Goal: Information Seeking & Learning: Check status

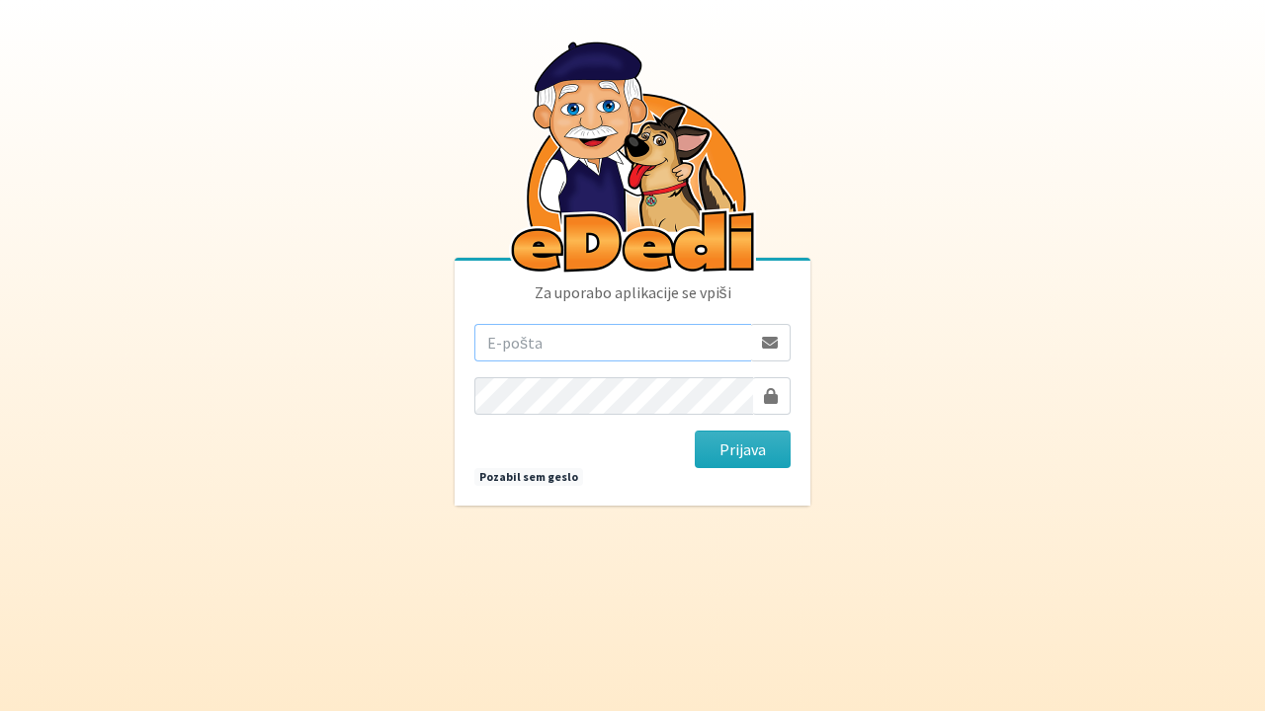
type input "[EMAIL_ADDRESS][DOMAIN_NAME]"
click at [726, 452] on button "Prijava" at bounding box center [743, 450] width 96 height 38
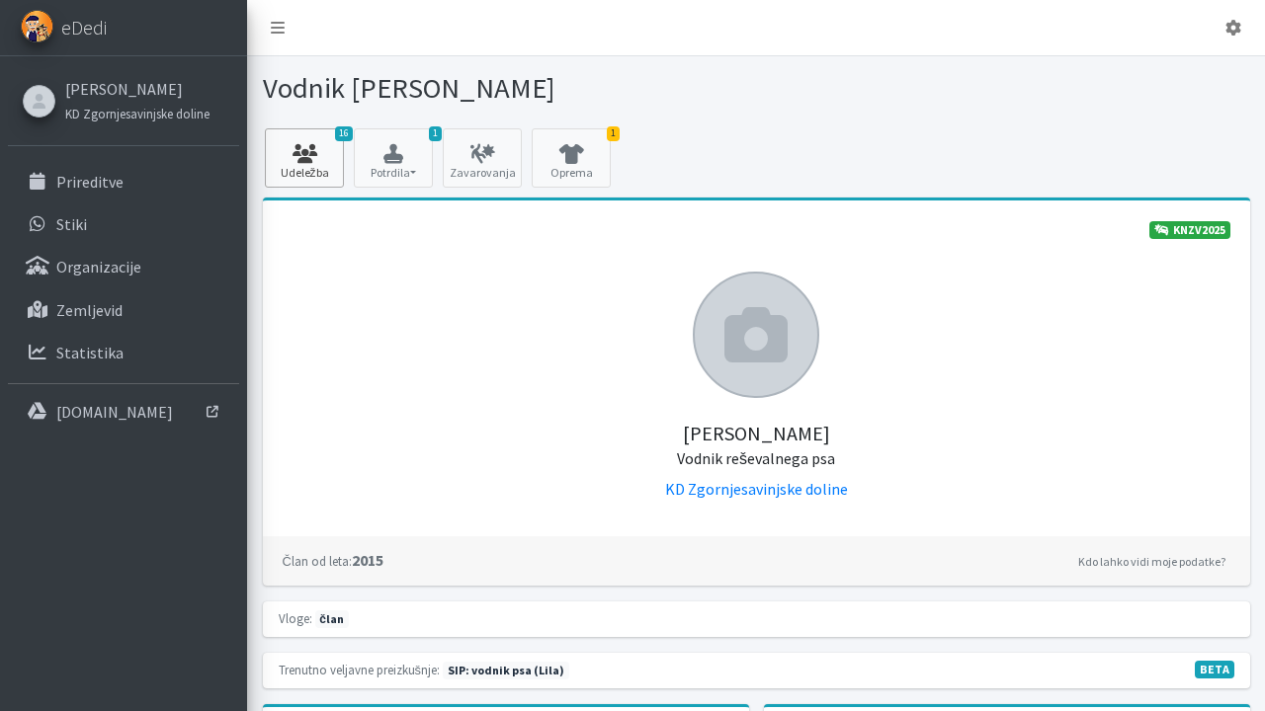
click at [314, 154] on icon at bounding box center [304, 154] width 67 height 20
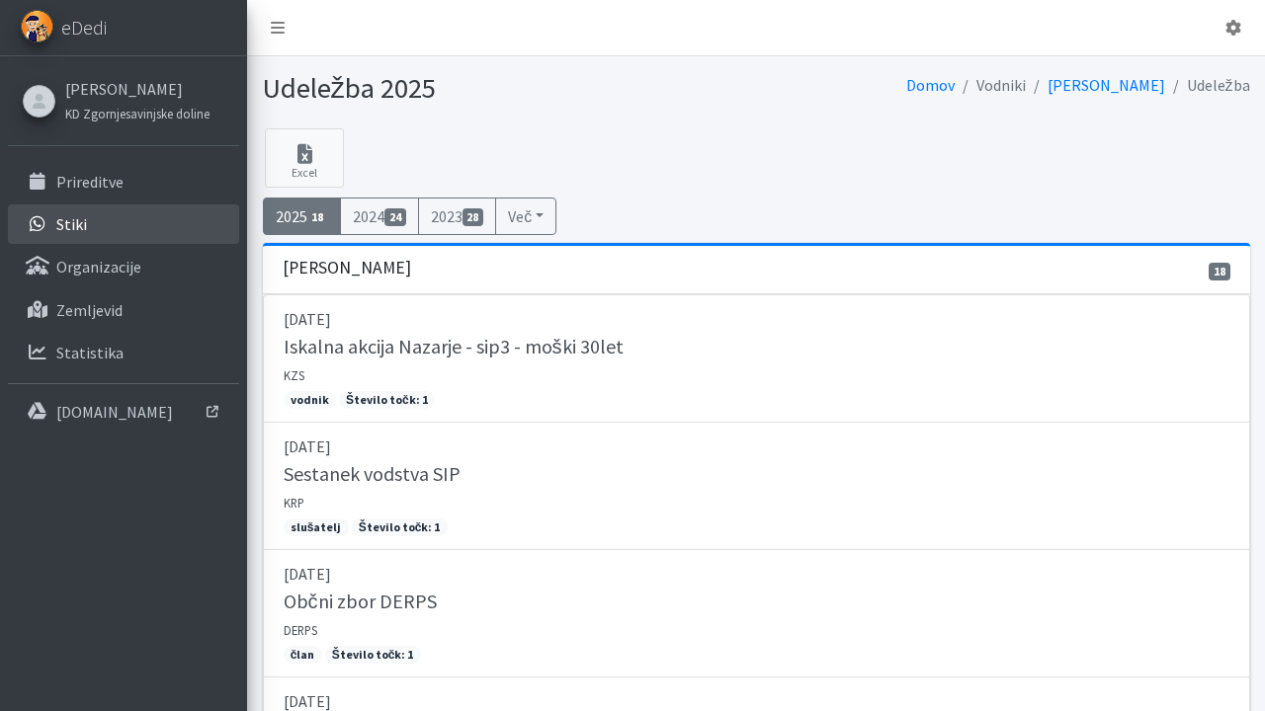
click at [50, 230] on link "Stiki" at bounding box center [123, 225] width 231 height 40
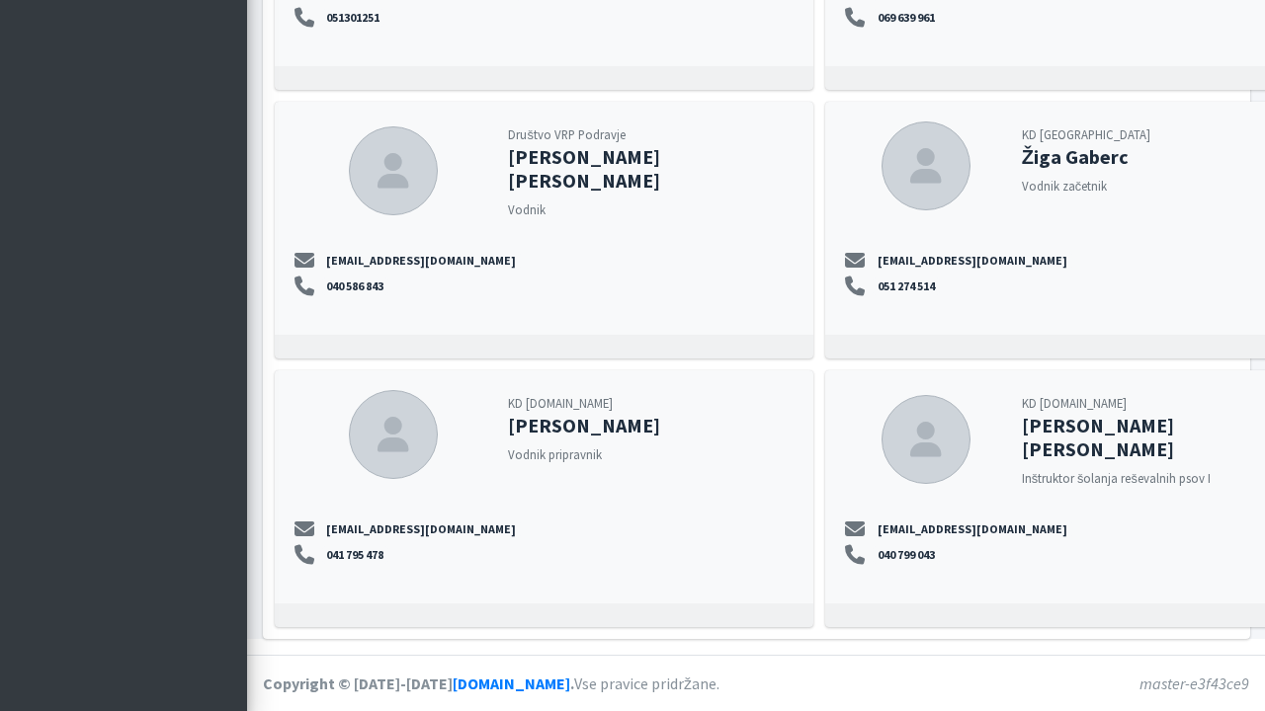
scroll to position [25587, 0]
click at [498, 468] on div "KD SAR.SI Živa Vandot Vodnik pripravnik zivavandot@gmail.com 041 795 478" at bounding box center [544, 486] width 539 height 233
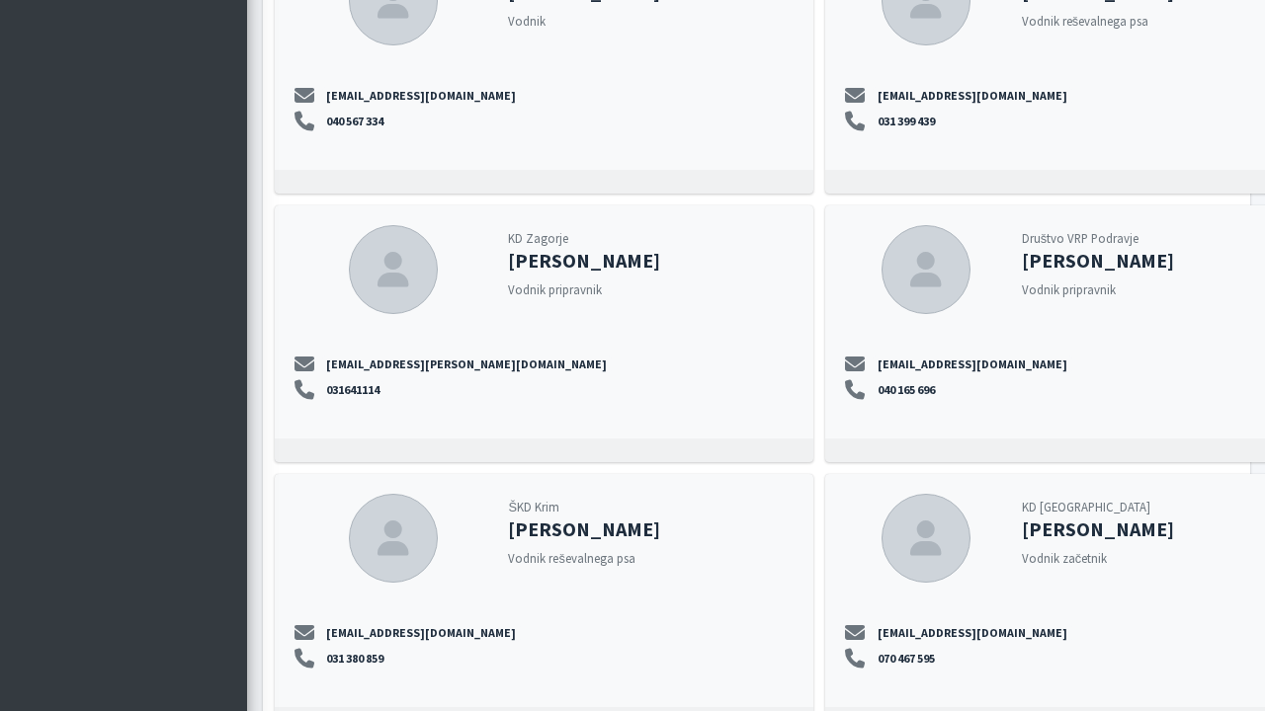
scroll to position [15311, 0]
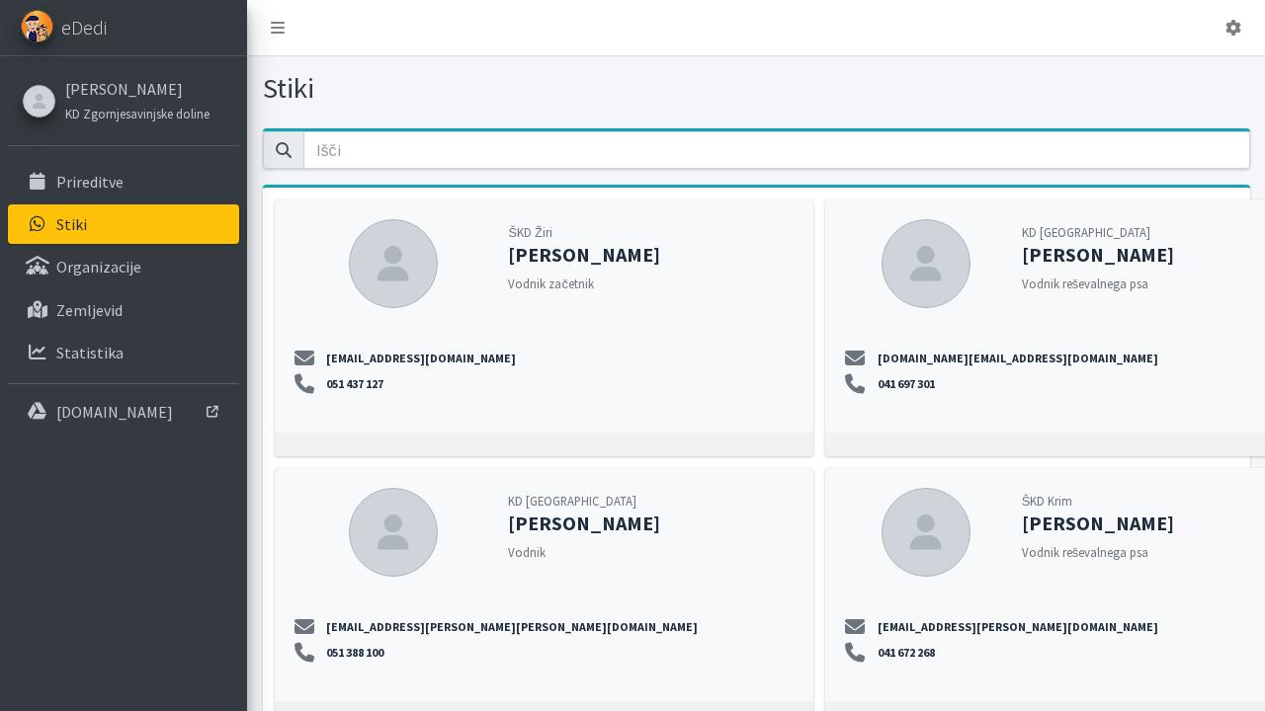
scroll to position [0, 0]
click at [108, 257] on p "Organizacije" at bounding box center [98, 267] width 85 height 20
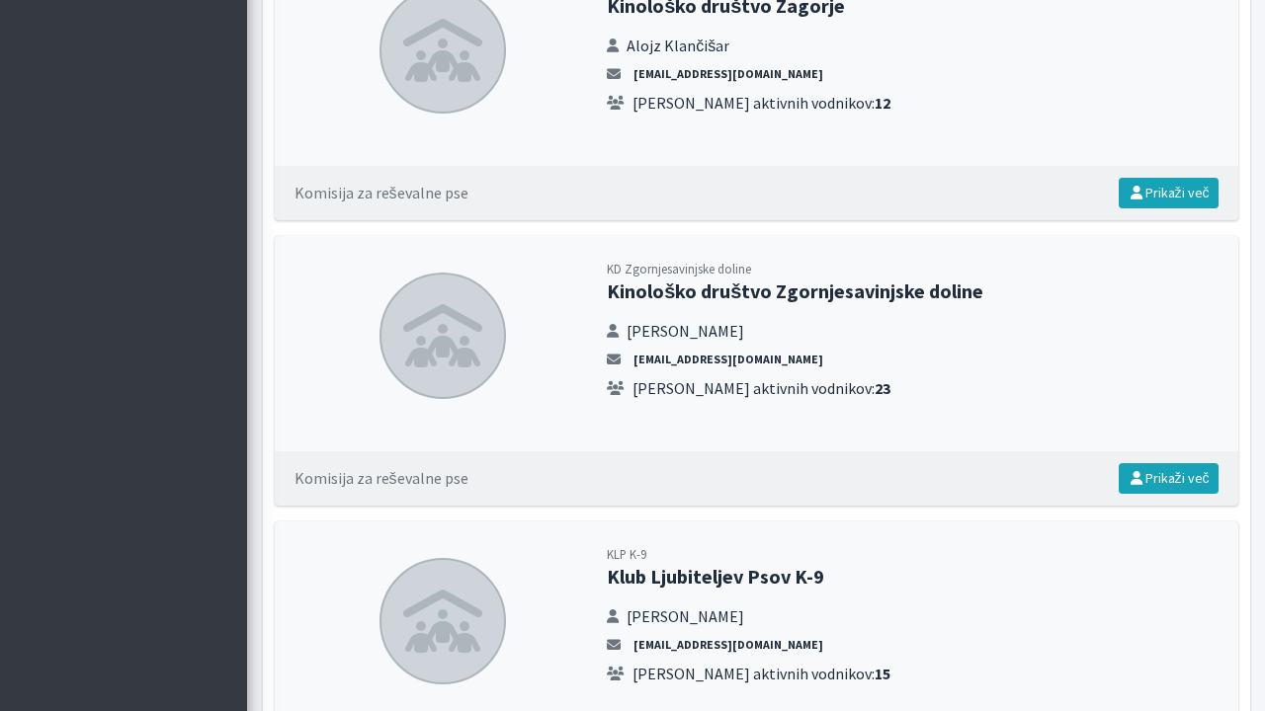
scroll to position [4258, 0]
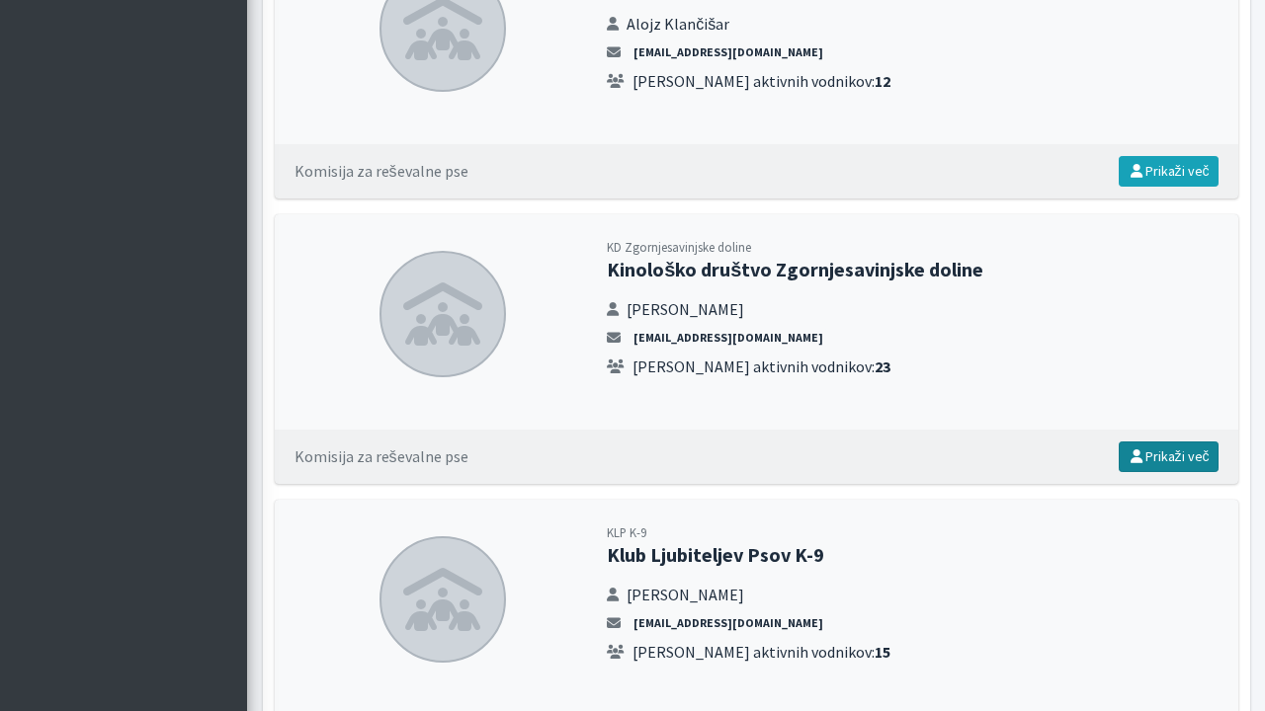
click at [1173, 442] on link "Prikaži več" at bounding box center [1168, 457] width 100 height 31
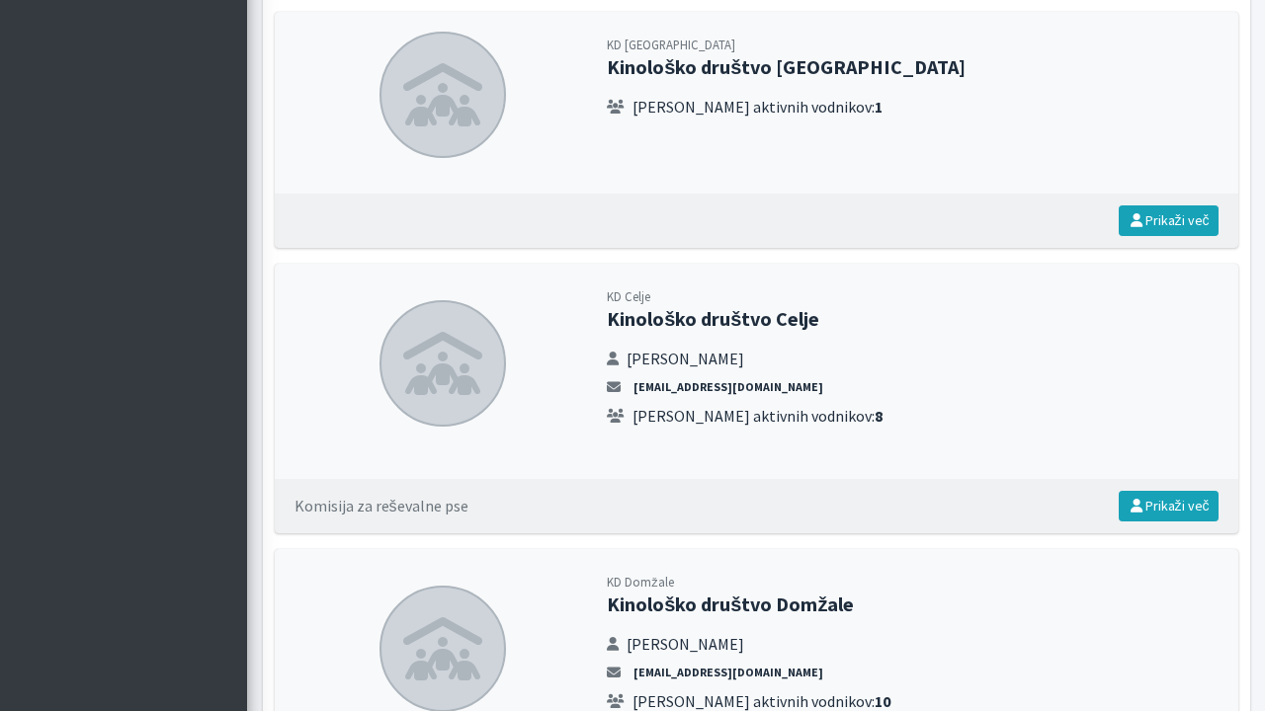
scroll to position [1921, 0]
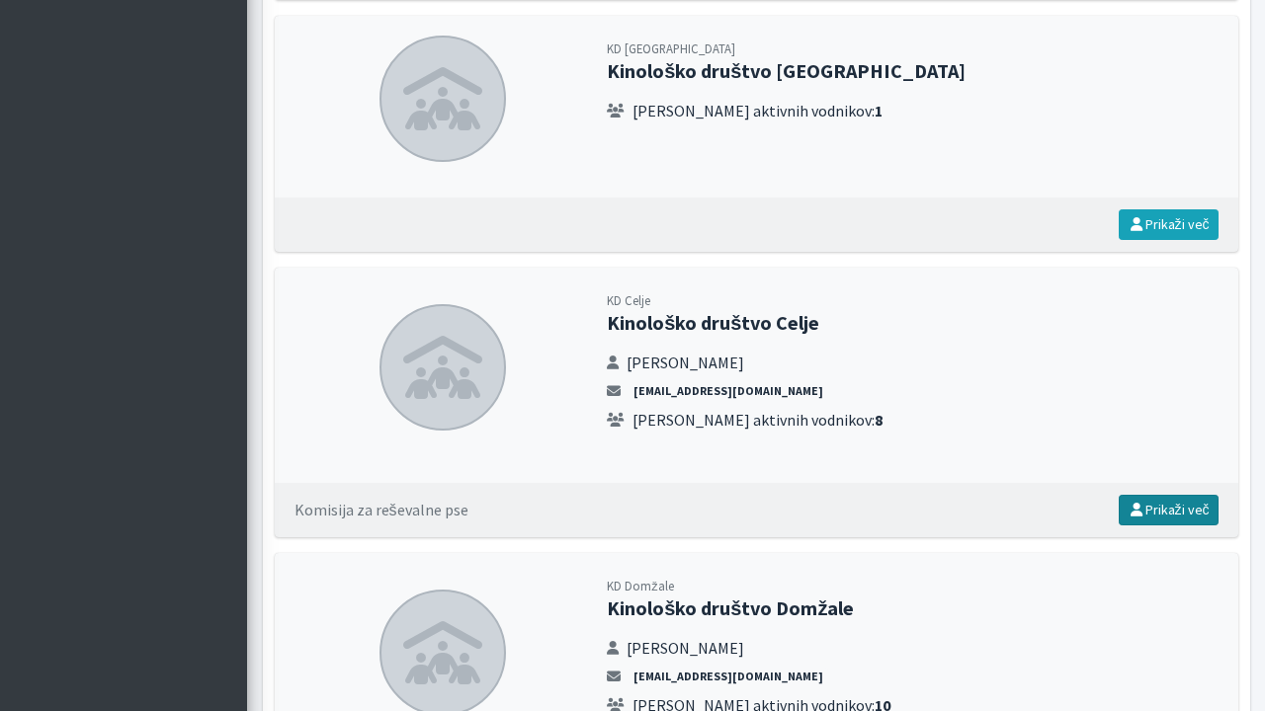
click at [1171, 495] on link "Prikaži več" at bounding box center [1168, 510] width 100 height 31
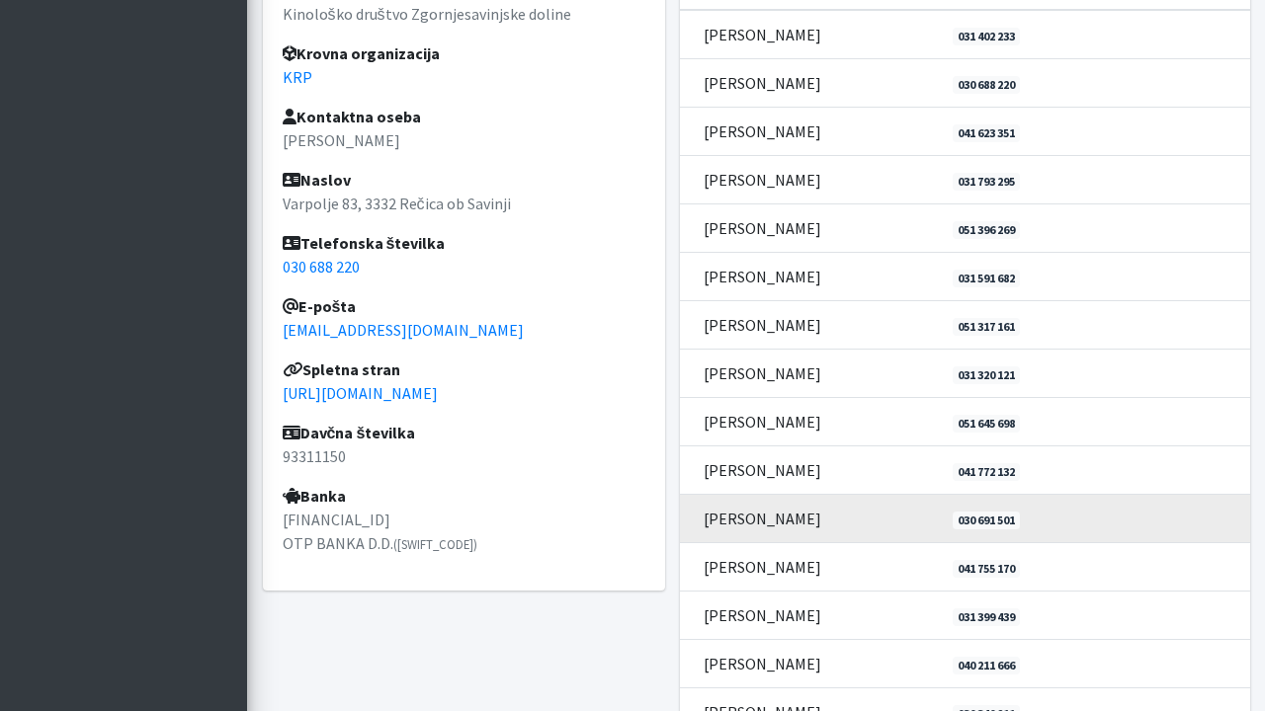
scroll to position [670, 0]
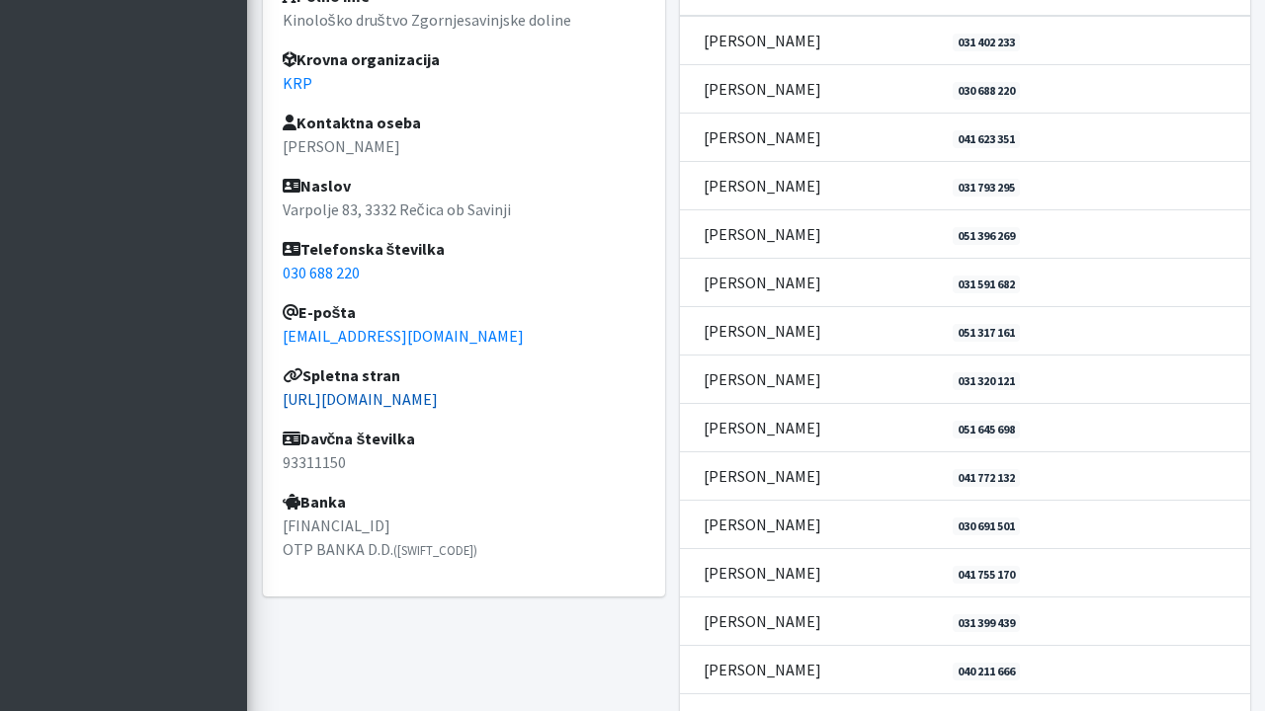
click at [438, 399] on link "http://www.kinologi-savinjska.si/index.html" at bounding box center [360, 399] width 155 height 20
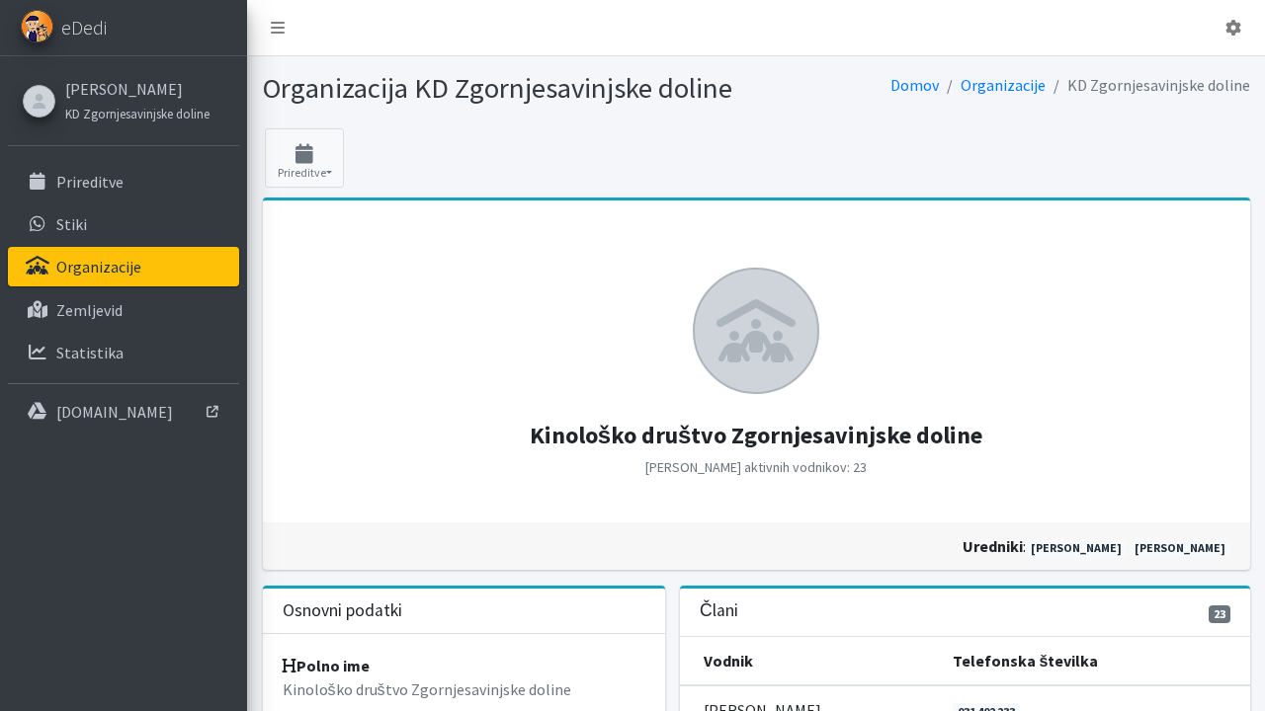
scroll to position [-5, 0]
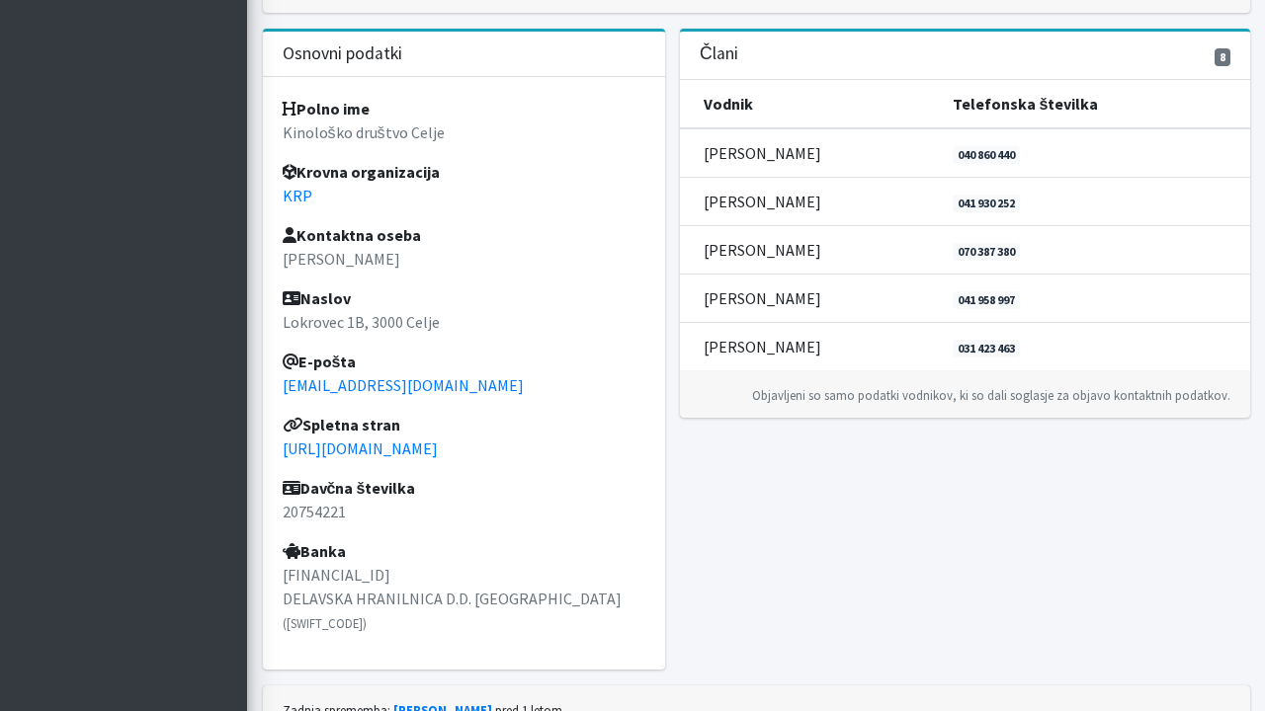
scroll to position [504, 0]
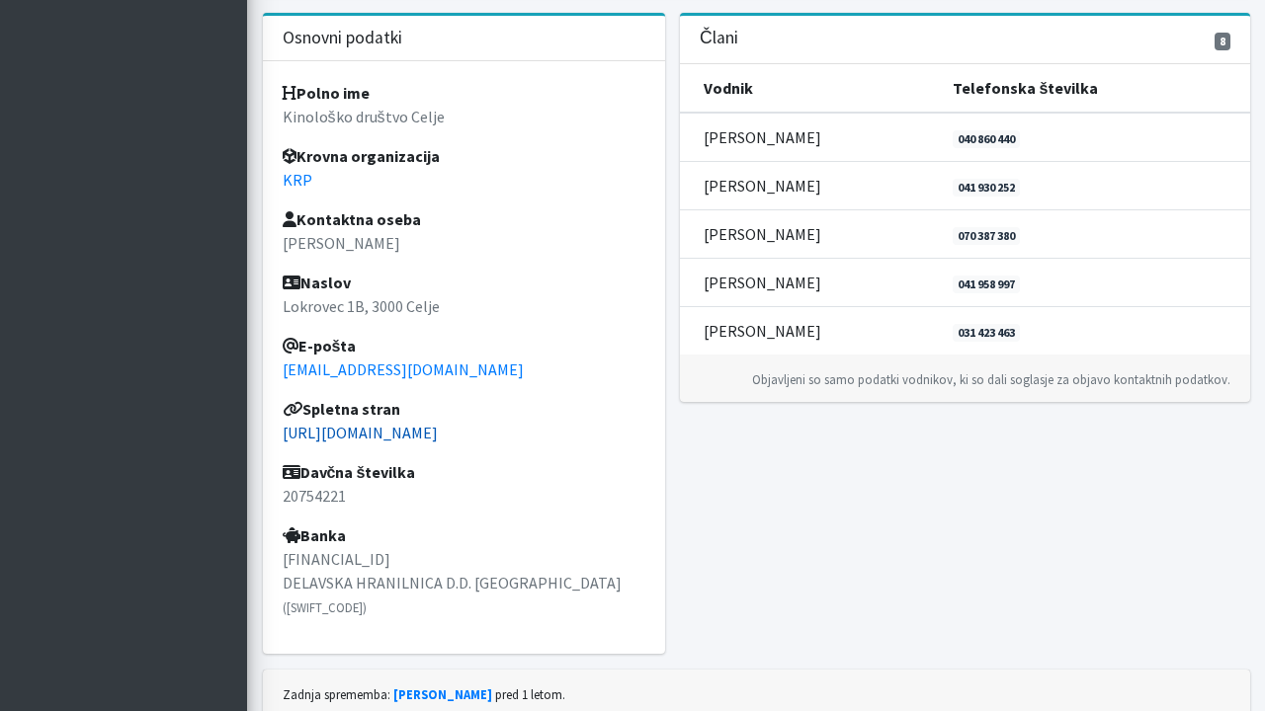
click at [389, 434] on link "[URL][DOMAIN_NAME]" at bounding box center [360, 433] width 155 height 20
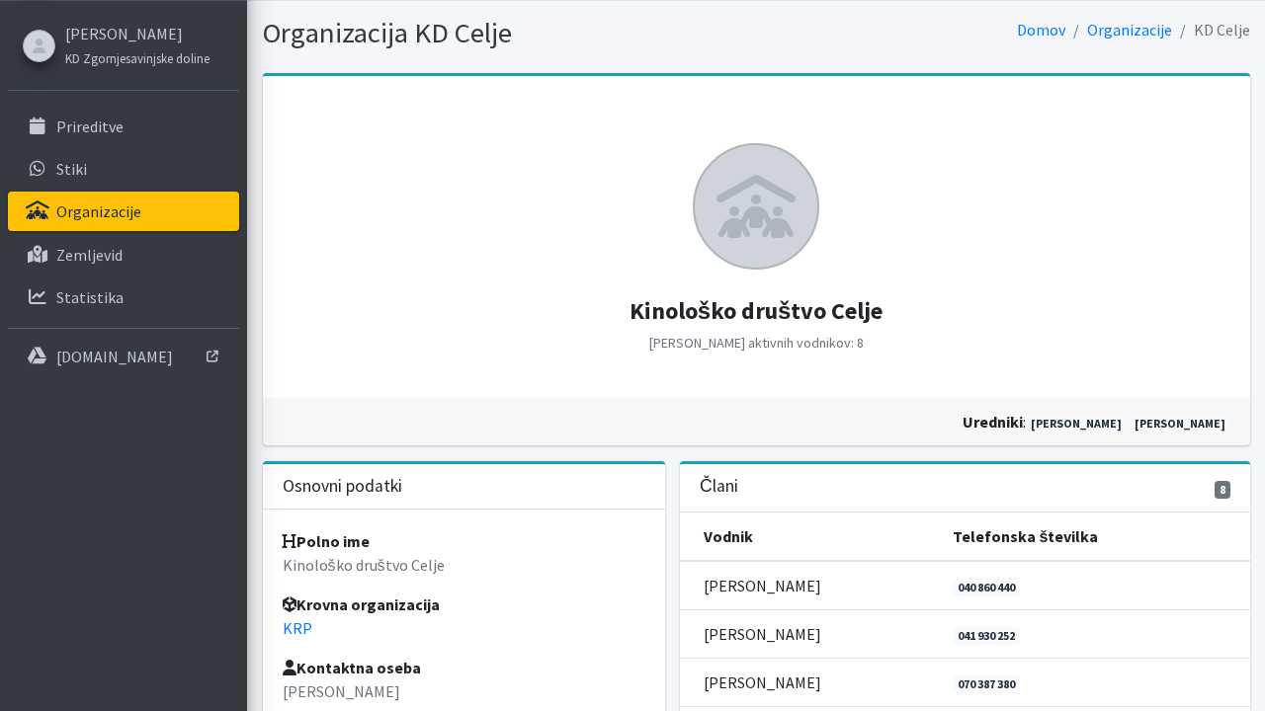
scroll to position [56, 0]
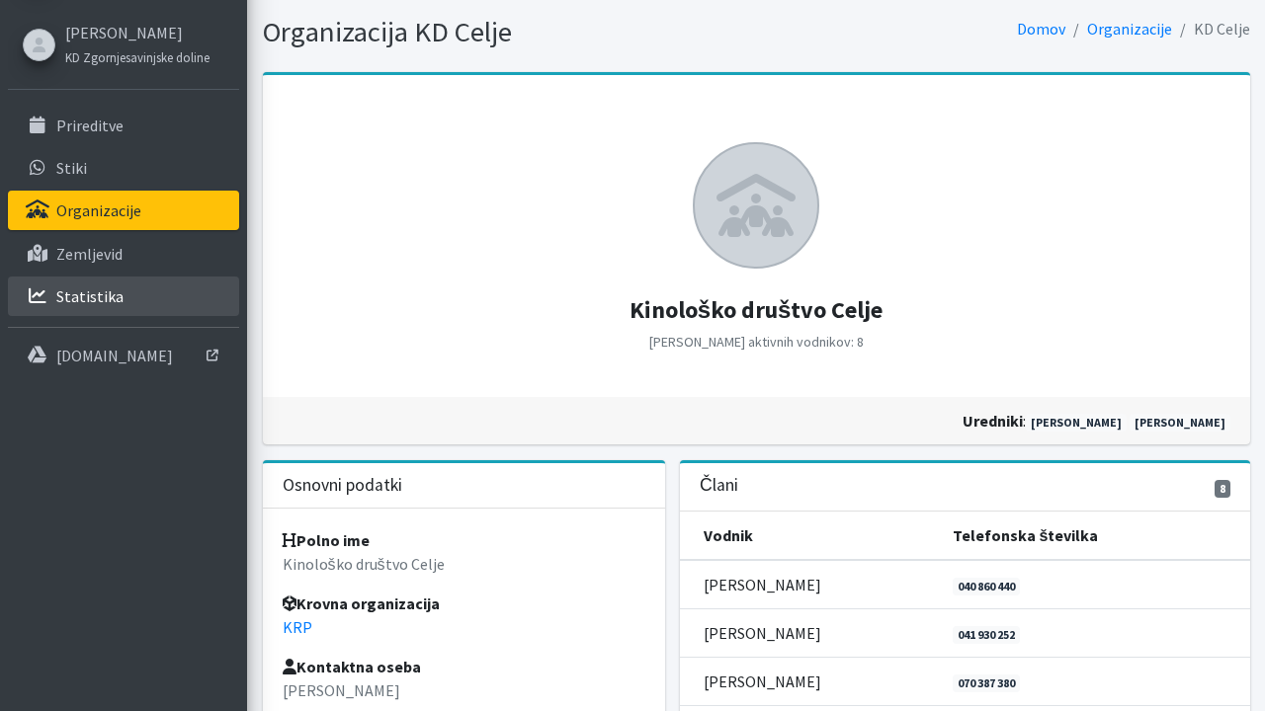
click at [94, 294] on p "Statistika" at bounding box center [89, 297] width 67 height 20
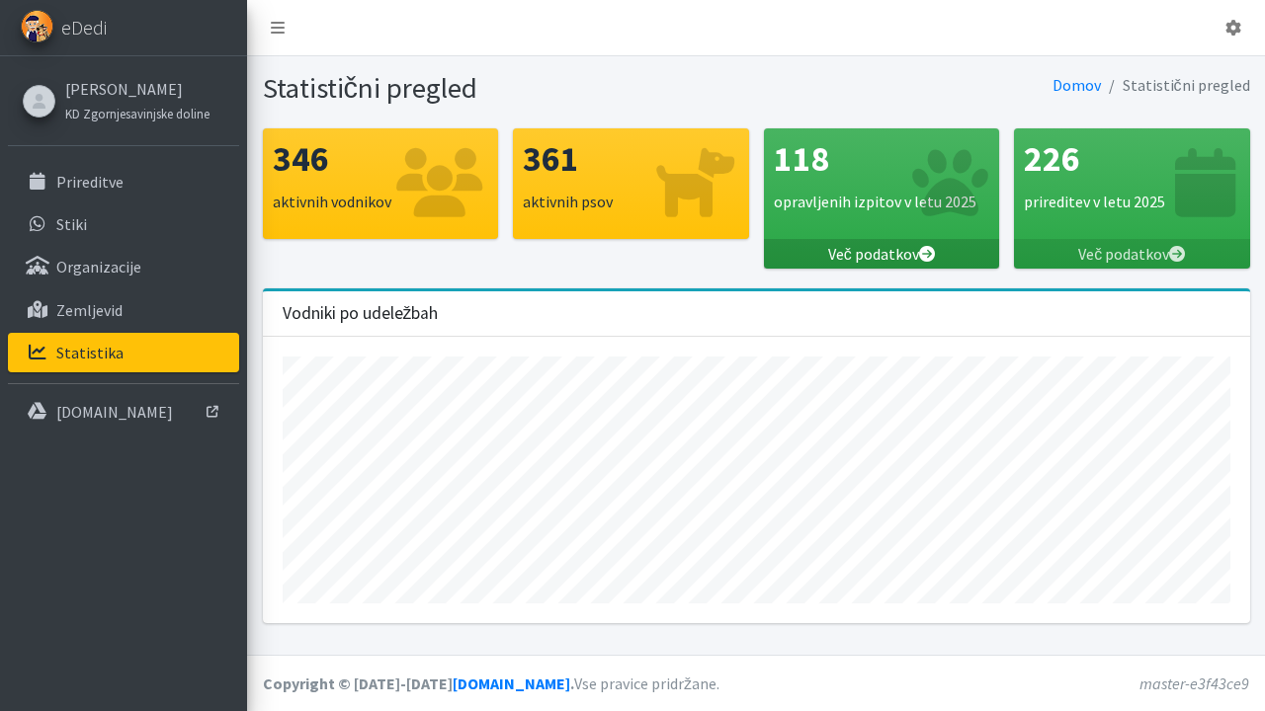
click at [931, 255] on icon at bounding box center [927, 254] width 16 height 16
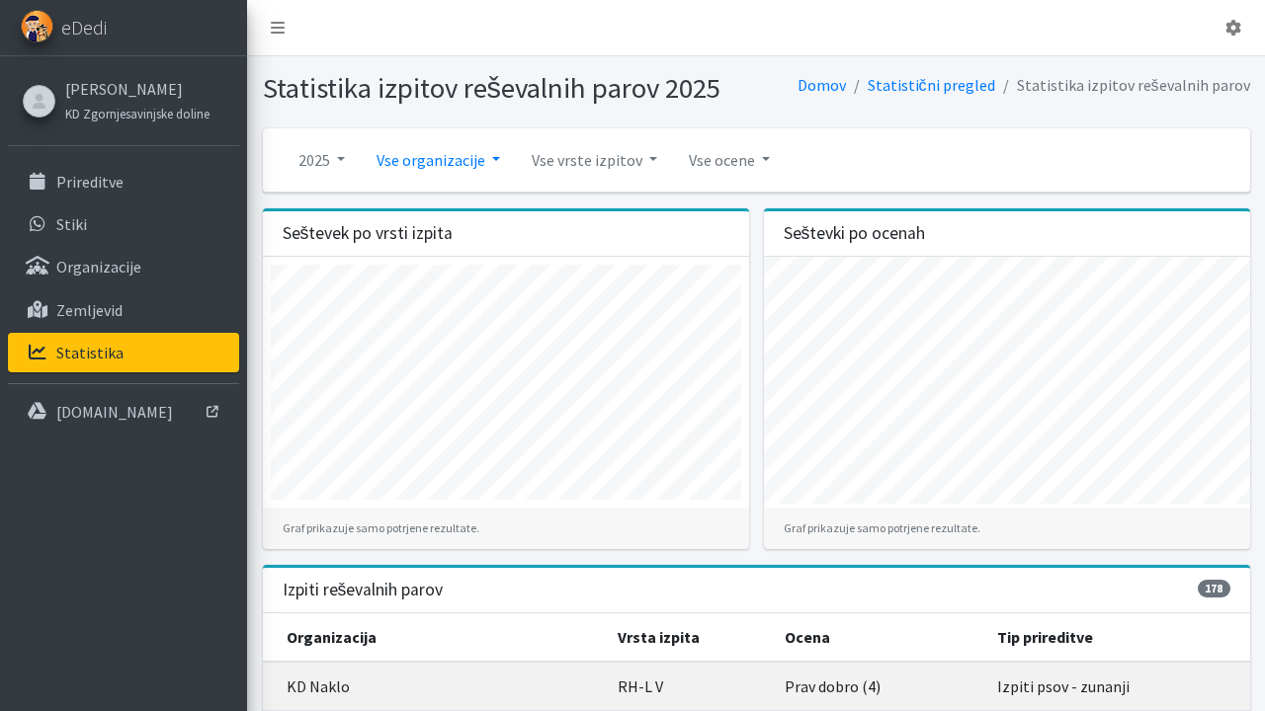
click at [495, 160] on link "Vse organizacije" at bounding box center [438, 160] width 155 height 40
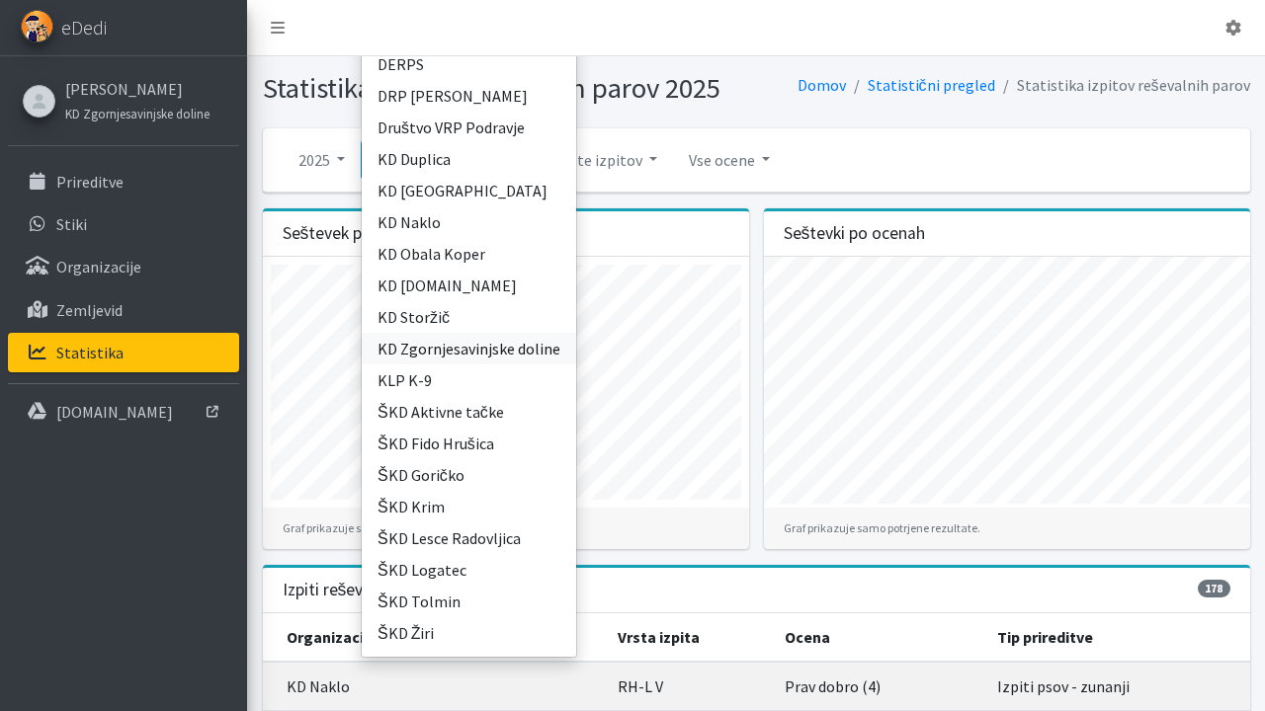
click at [503, 350] on link "KD Zgornjesavinjske doline" at bounding box center [469, 349] width 214 height 32
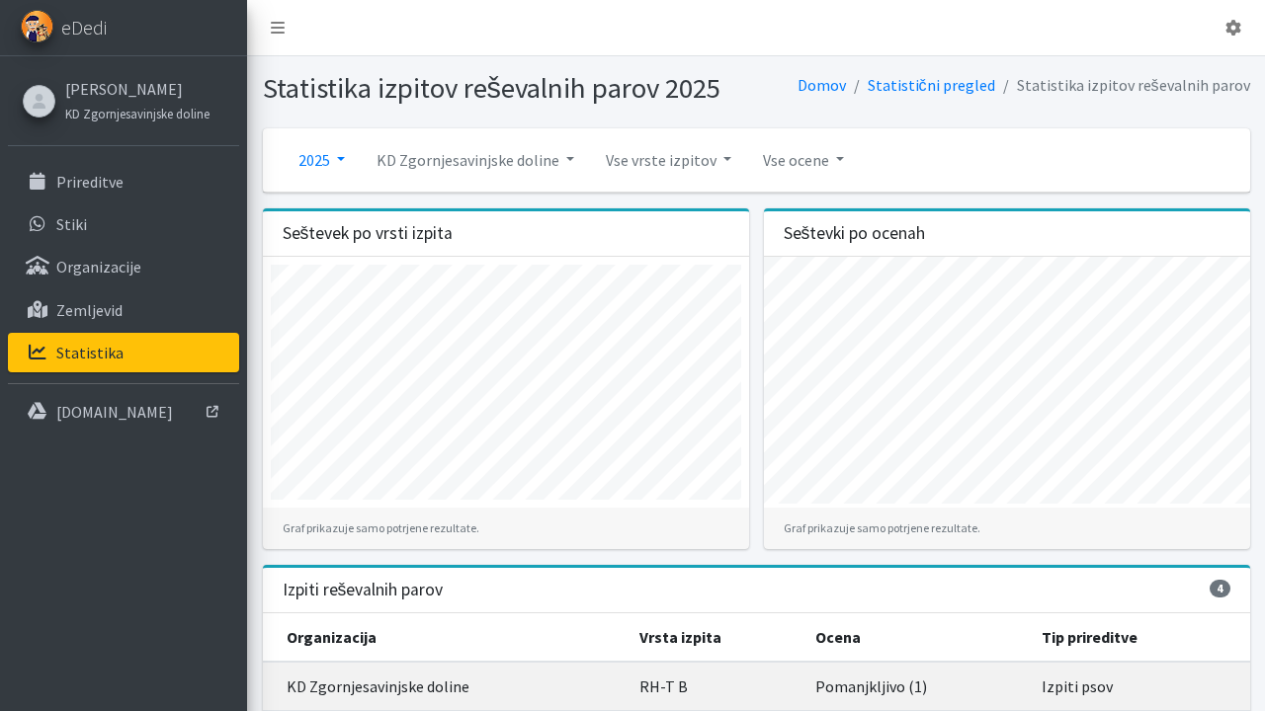
click at [335, 160] on link "2025" at bounding box center [322, 160] width 78 height 40
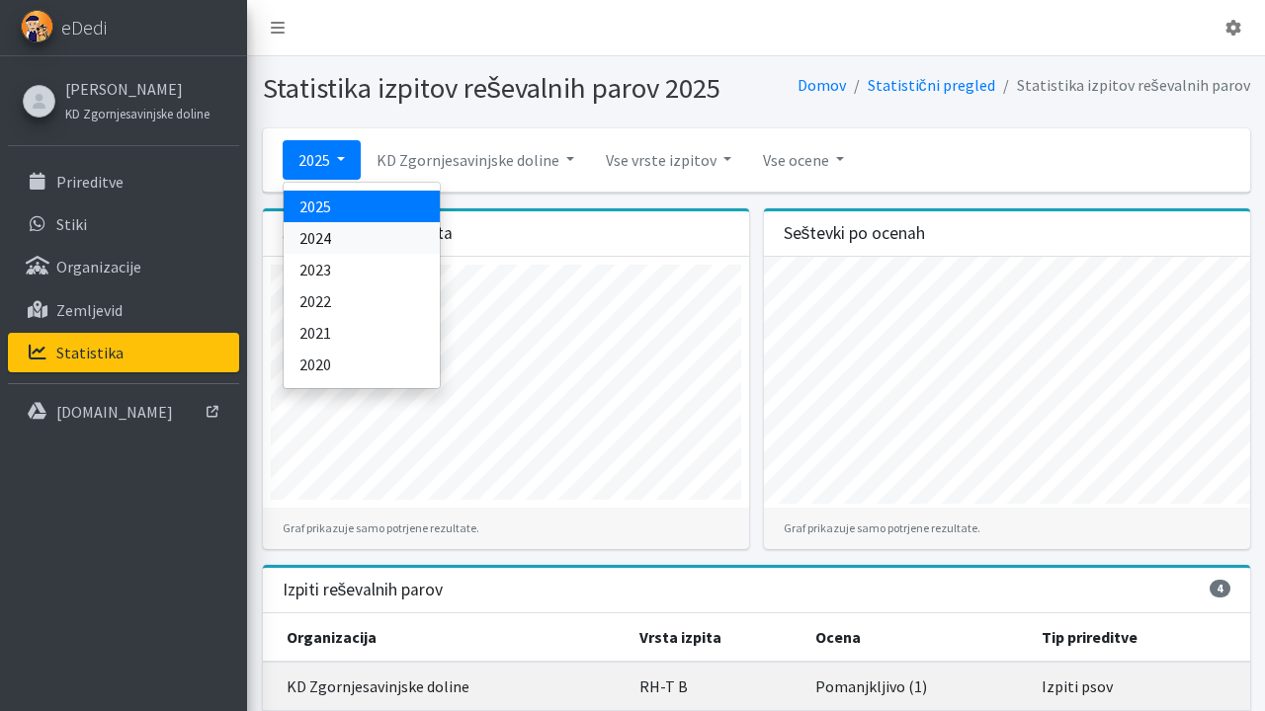
click at [326, 241] on link "2024" at bounding box center [362, 238] width 156 height 32
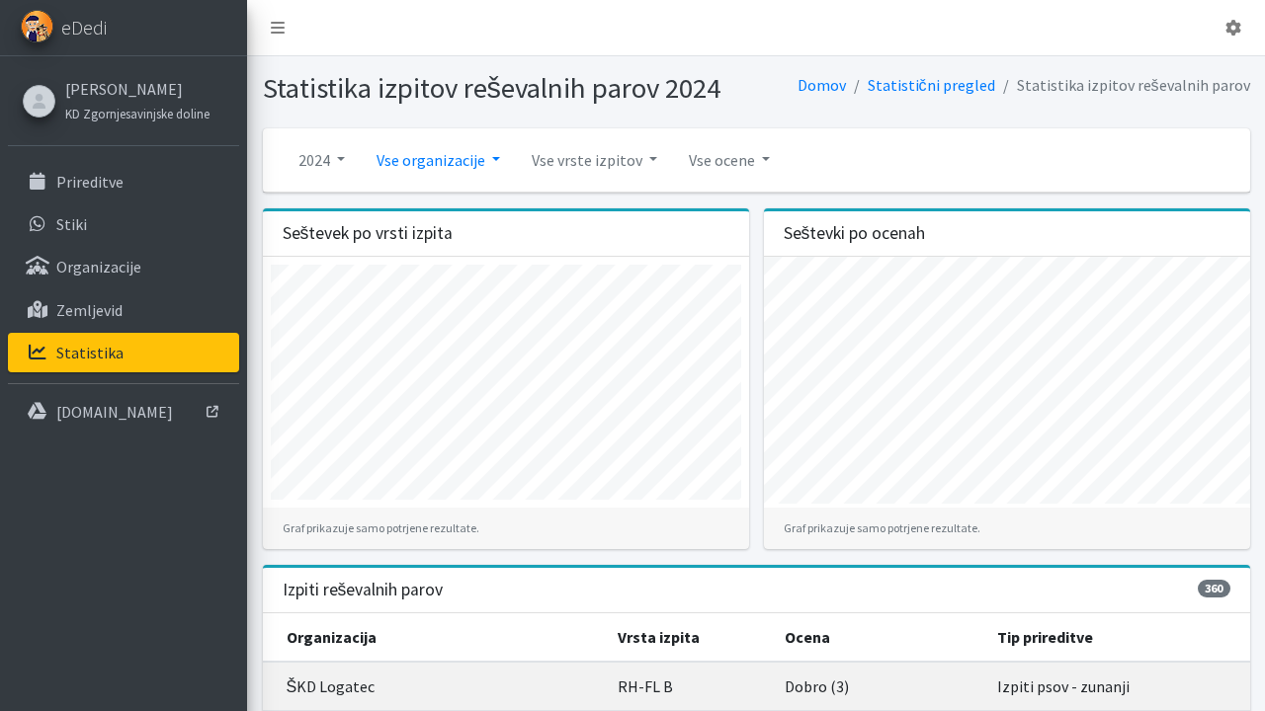
click at [484, 163] on link "Vse organizacije" at bounding box center [438, 160] width 155 height 40
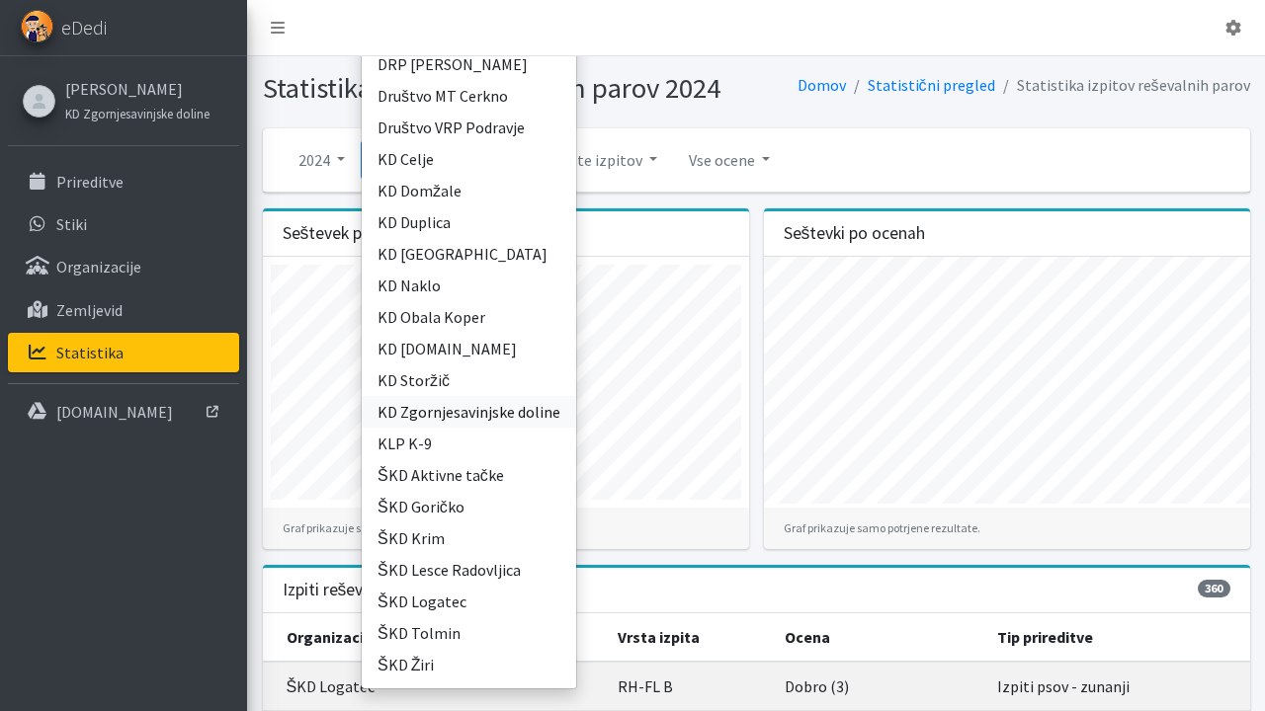
click at [458, 407] on link "KD Zgornjesavinjske doline" at bounding box center [469, 412] width 214 height 32
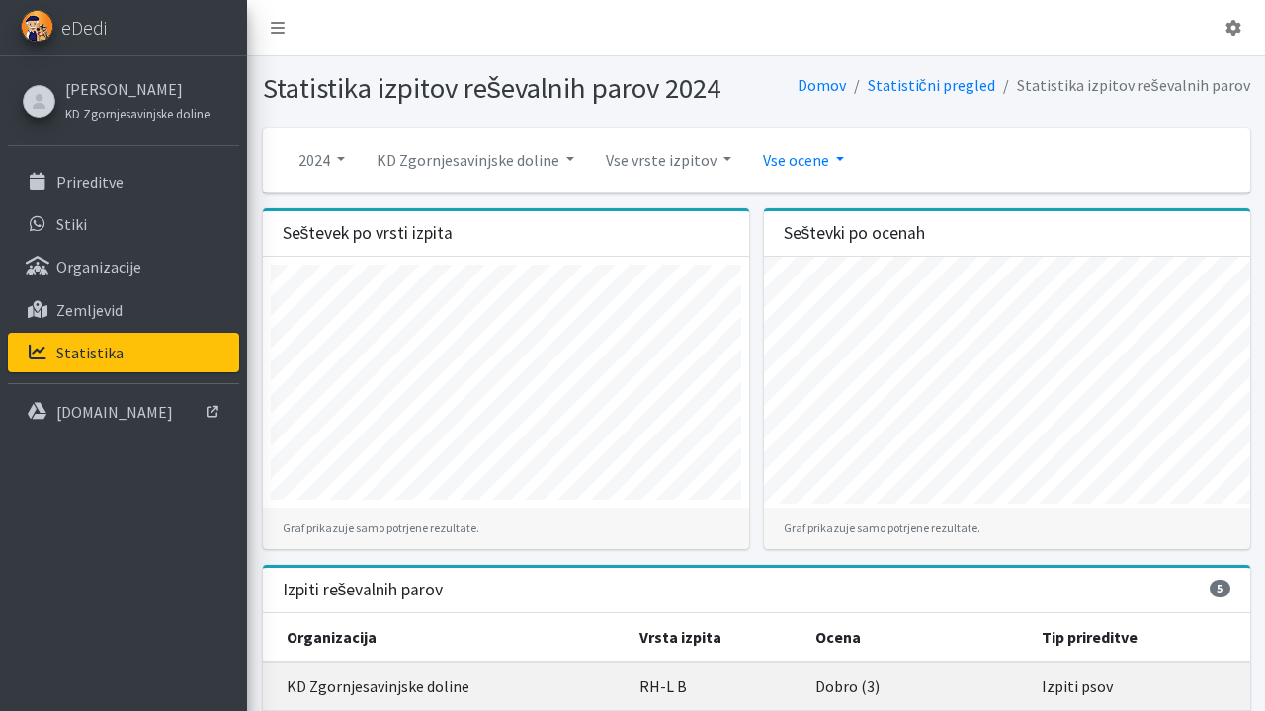
click at [831, 158] on link "Vse ocene" at bounding box center [803, 160] width 113 height 40
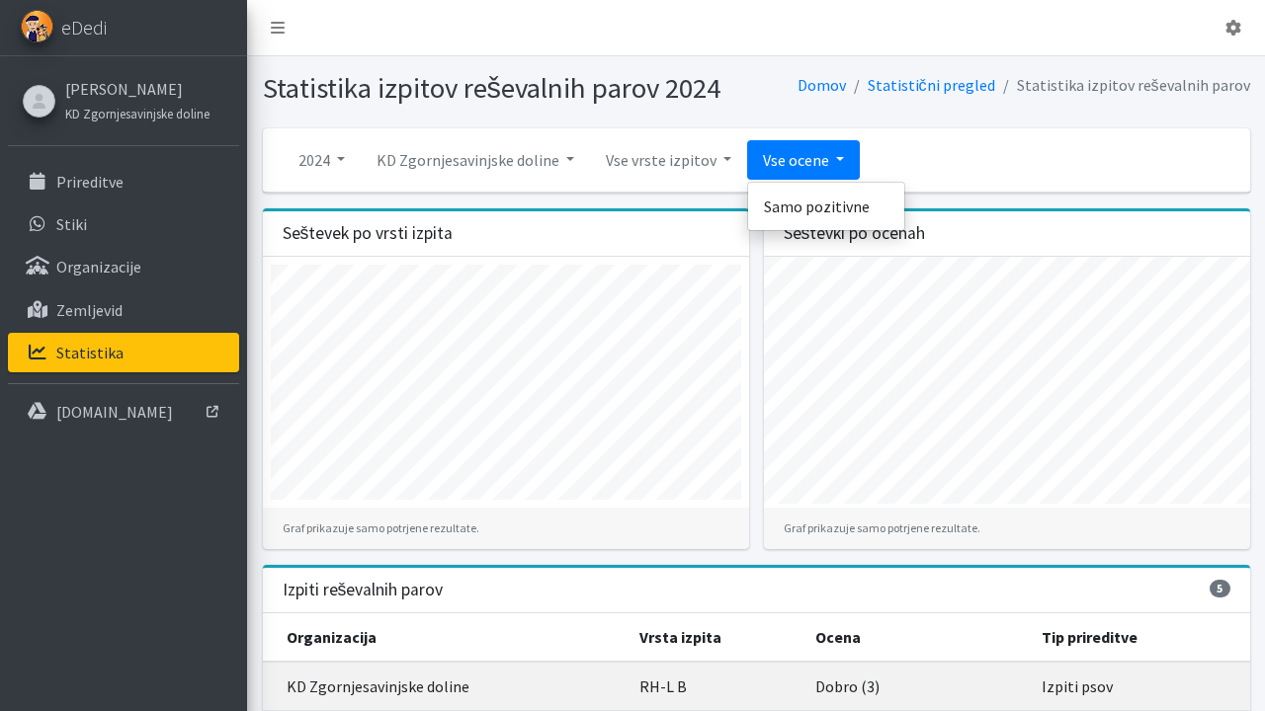
click at [831, 158] on link "Vse ocene" at bounding box center [803, 160] width 113 height 40
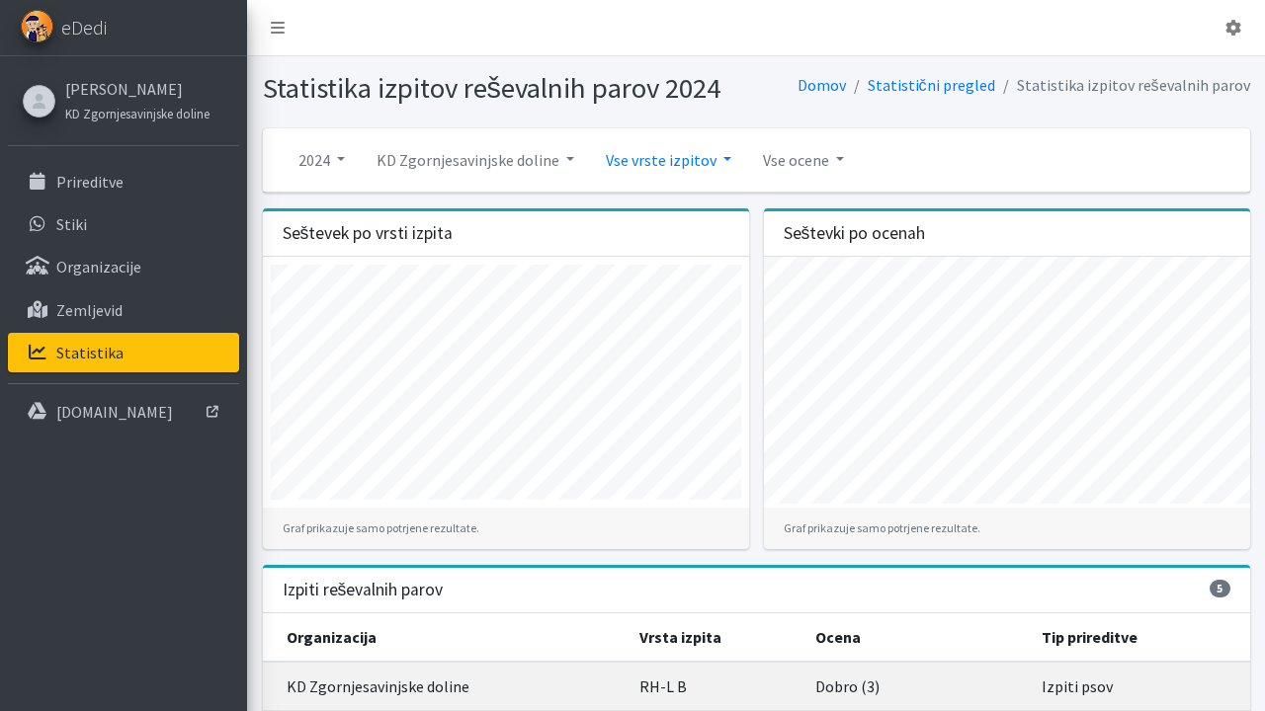
click at [719, 153] on link "Vse vrste izpitov" at bounding box center [668, 160] width 157 height 40
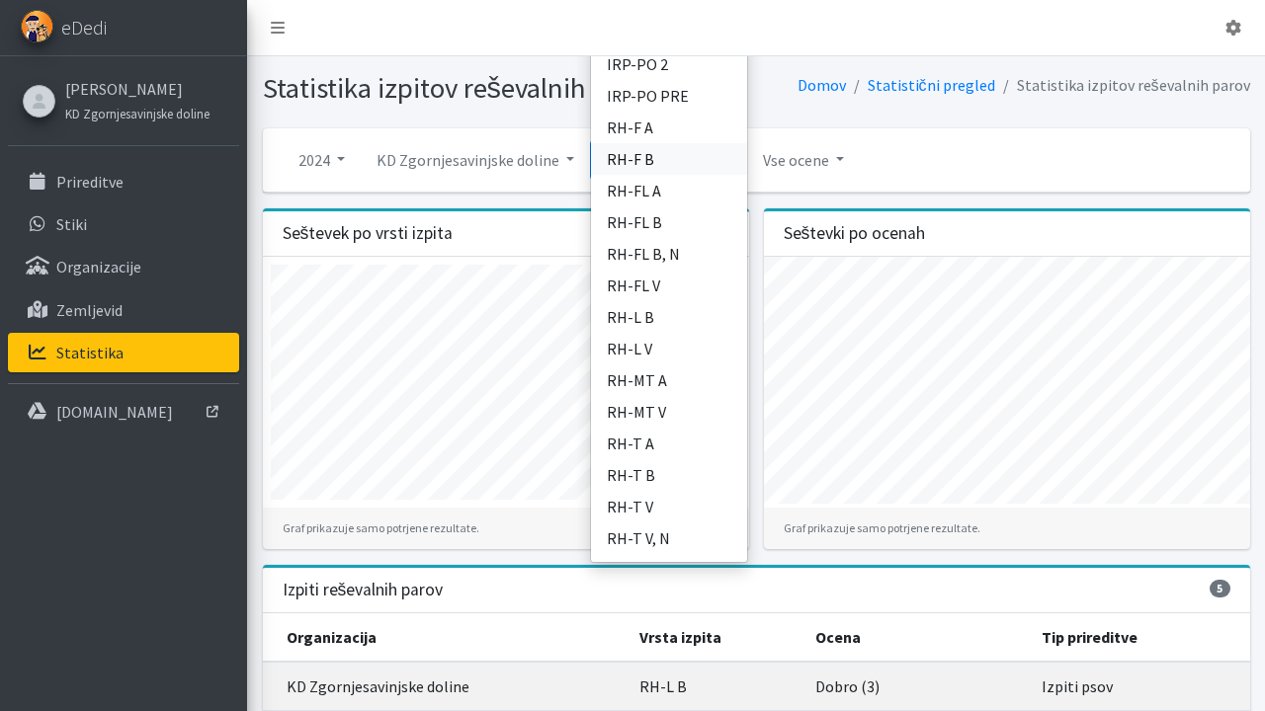
click at [719, 153] on link "RH-F B" at bounding box center [669, 159] width 156 height 32
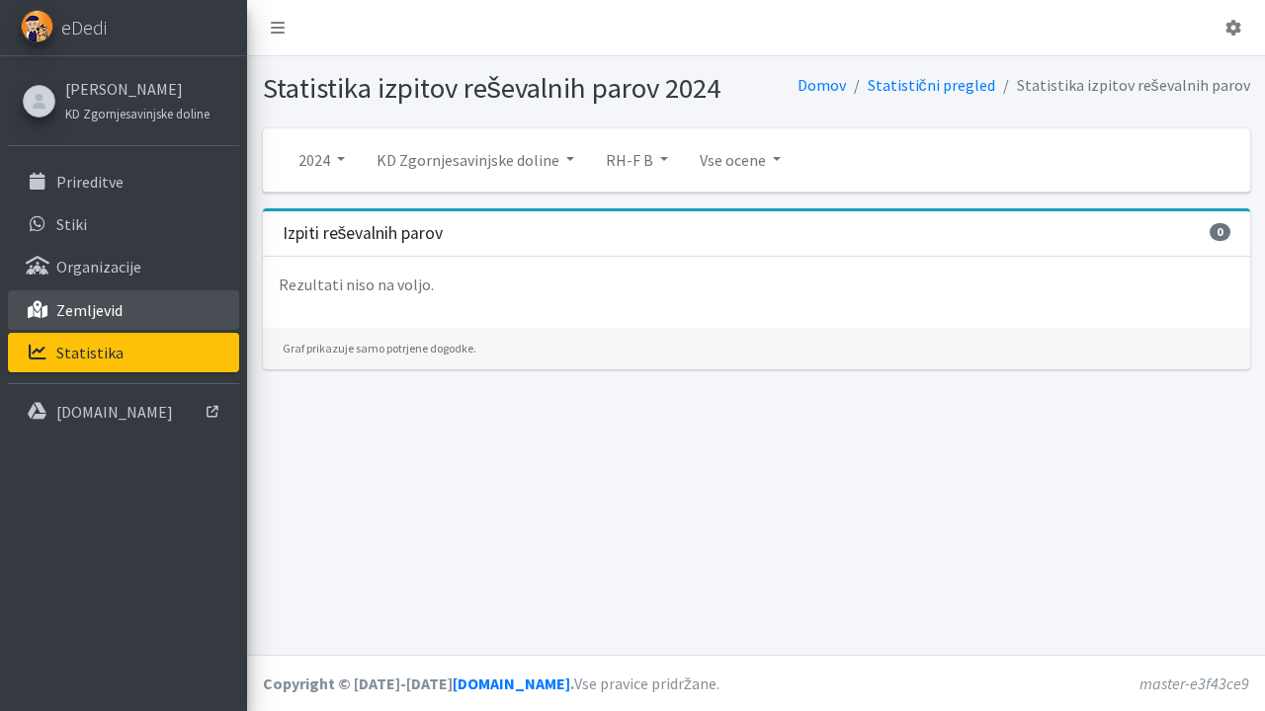
click at [95, 303] on p "Zemljevid" at bounding box center [89, 310] width 66 height 20
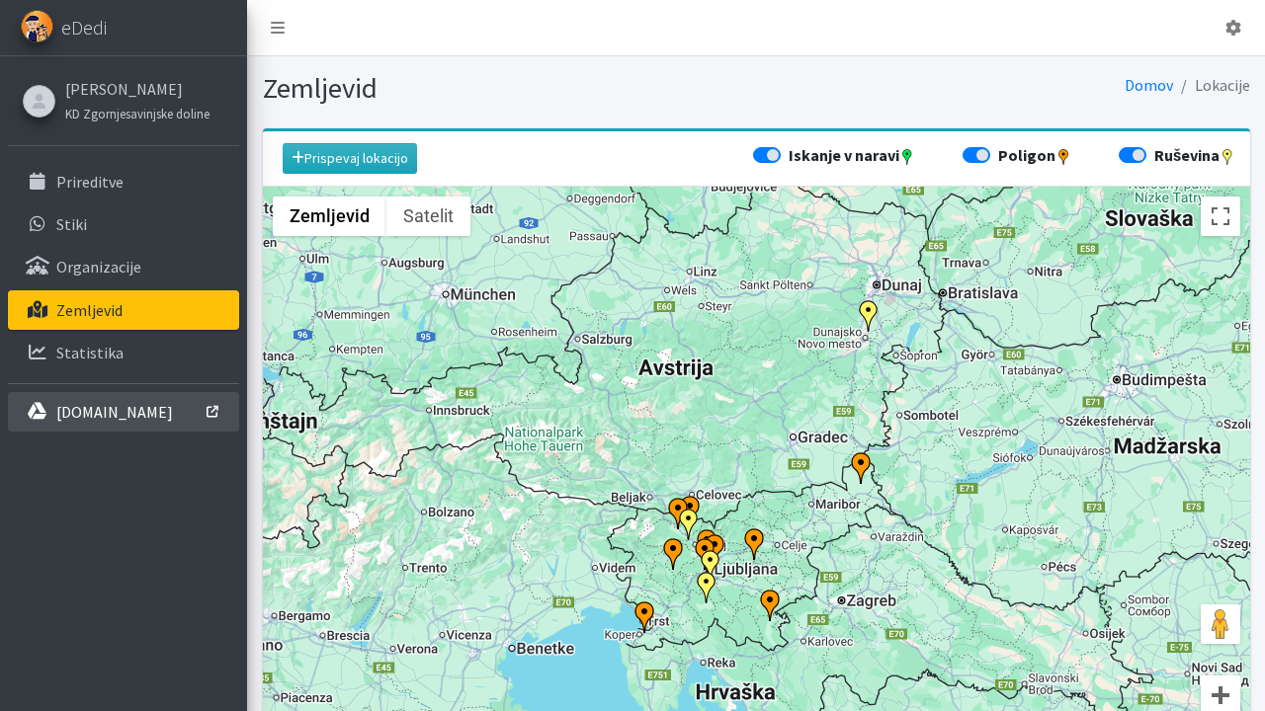
click at [91, 412] on p "[DOMAIN_NAME]" at bounding box center [114, 412] width 117 height 20
click at [95, 402] on p "[DOMAIN_NAME]" at bounding box center [114, 412] width 117 height 20
